Goal: Task Accomplishment & Management: Use online tool/utility

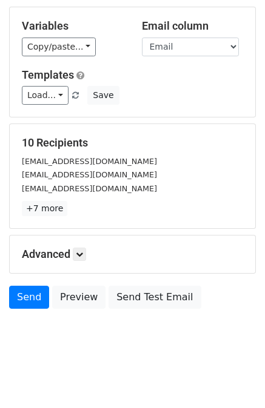
scroll to position [61, 0]
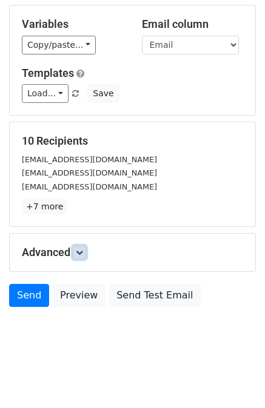
click at [83, 250] on icon at bounding box center [79, 252] width 7 height 7
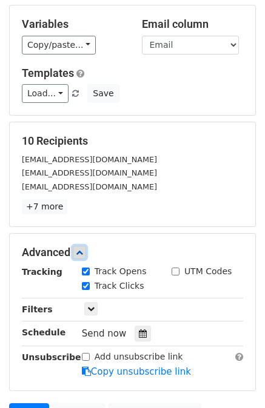
click at [83, 250] on icon at bounding box center [79, 252] width 7 height 7
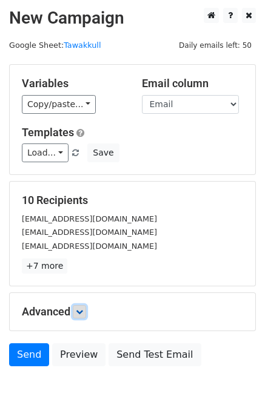
scroll to position [0, 0]
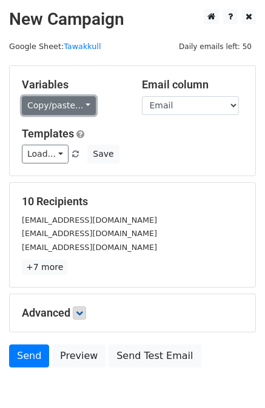
click at [78, 110] on link "Copy/paste..." at bounding box center [59, 105] width 74 height 19
click at [75, 105] on link "Copy/paste..." at bounding box center [59, 105] width 74 height 19
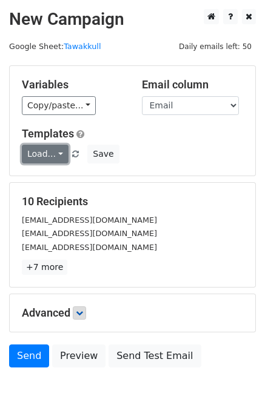
click at [54, 153] on link "Load..." at bounding box center [45, 154] width 47 height 19
